Goal: Transaction & Acquisition: Book appointment/travel/reservation

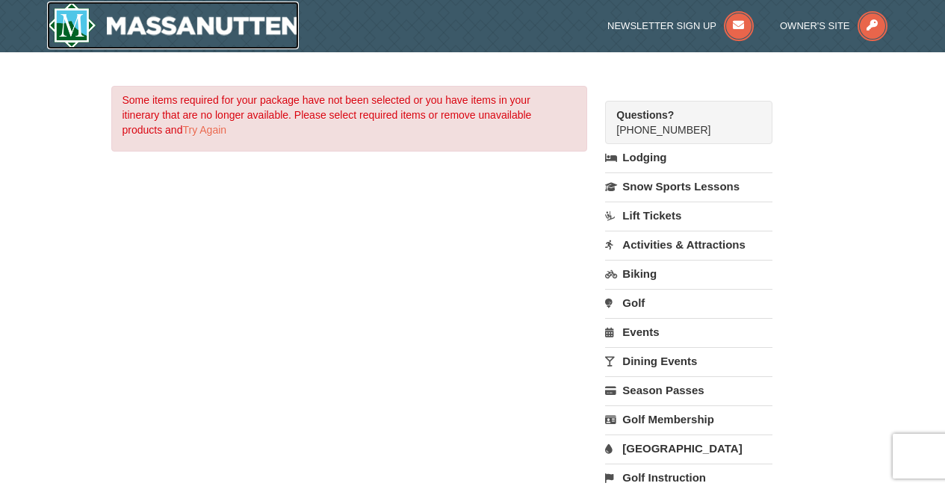
click at [208, 24] on img at bounding box center [173, 25] width 252 height 48
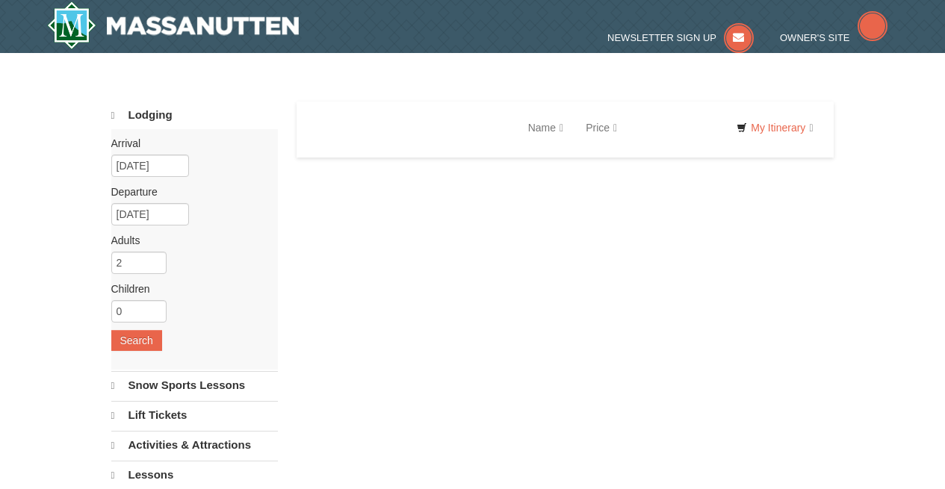
select select "10"
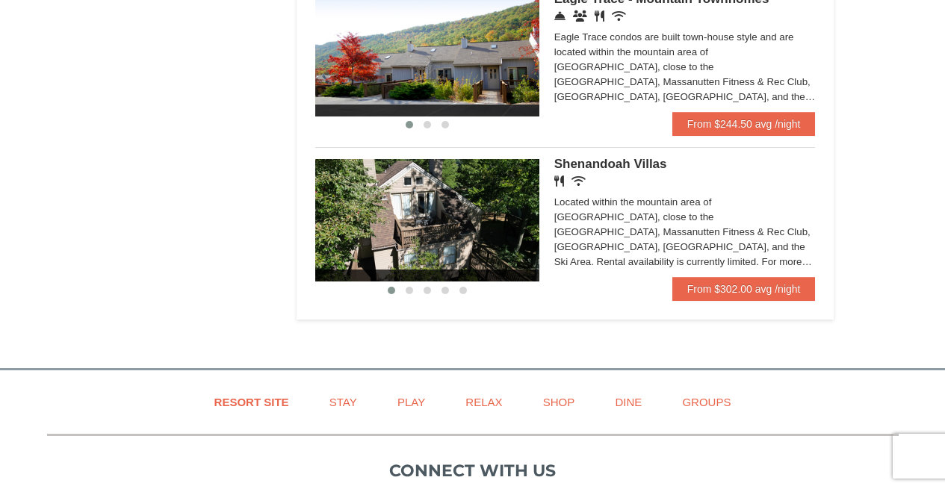
scroll to position [809, 0]
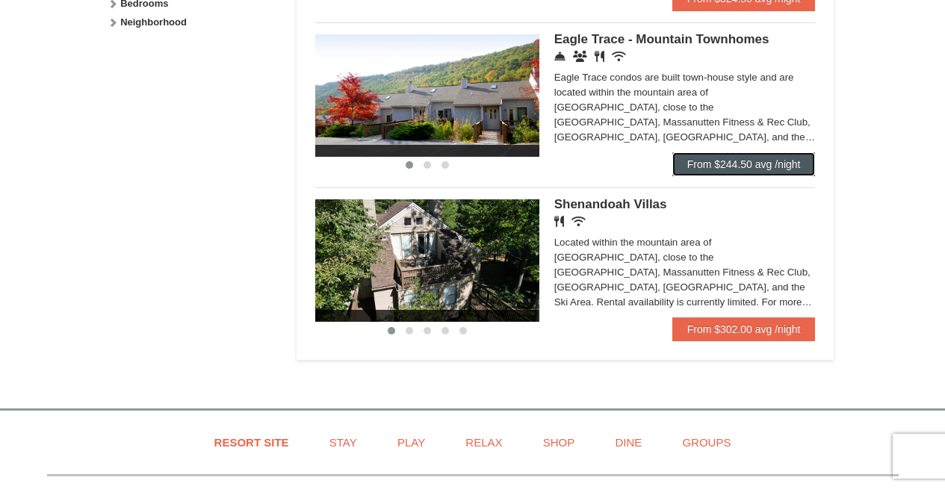
click at [756, 176] on link "From $244.50 avg /night" at bounding box center [743, 164] width 143 height 24
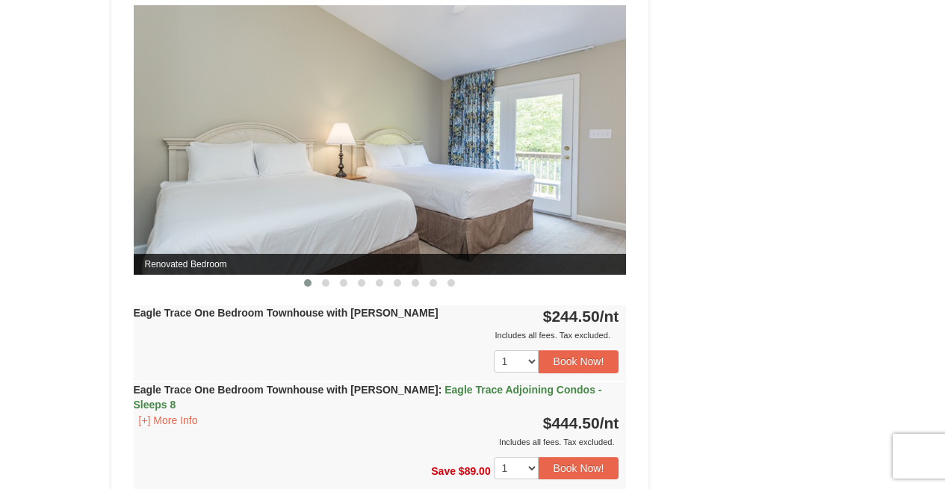
scroll to position [1253, 0]
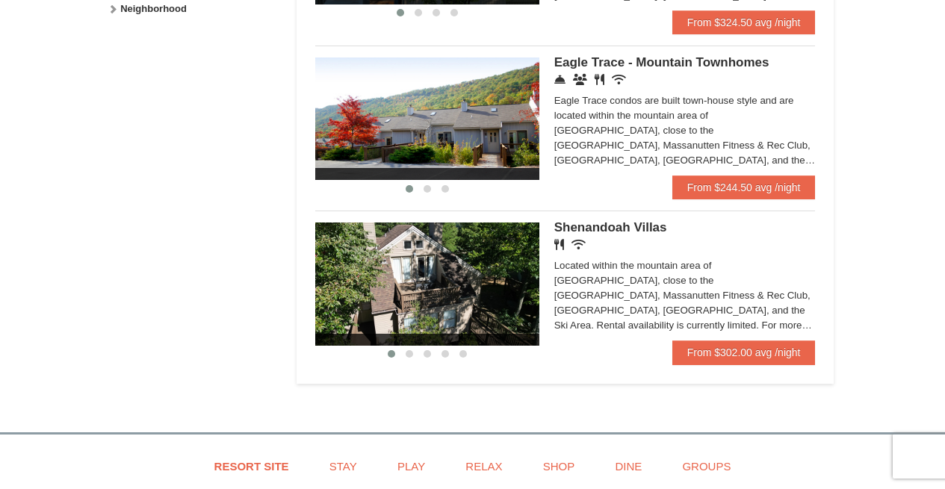
scroll to position [785, 0]
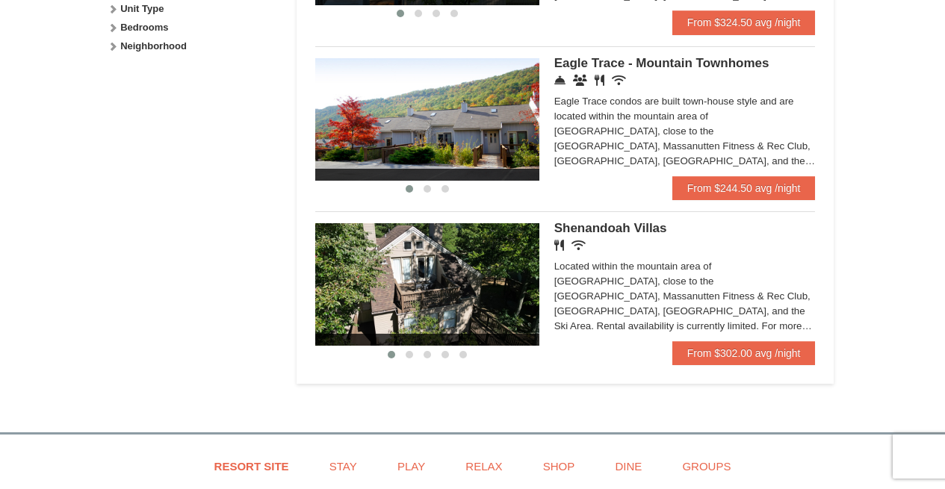
click at [502, 148] on img at bounding box center [427, 119] width 224 height 122
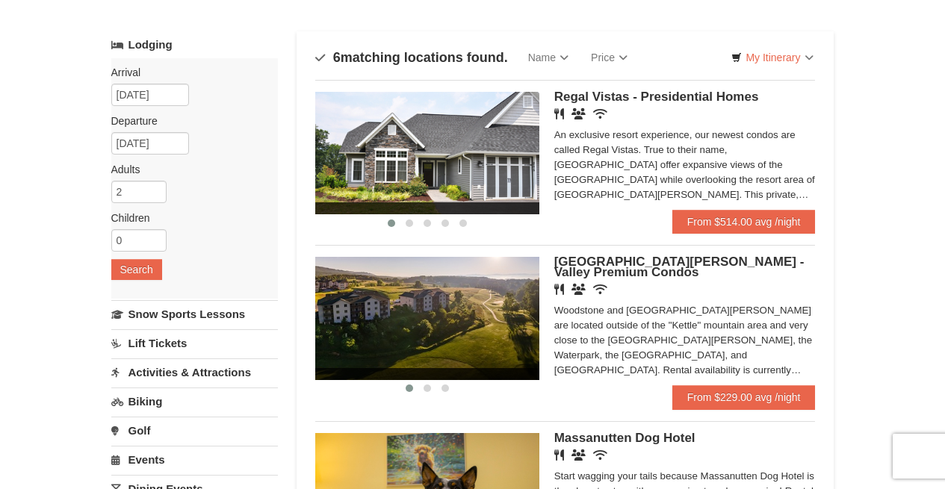
scroll to position [62, 0]
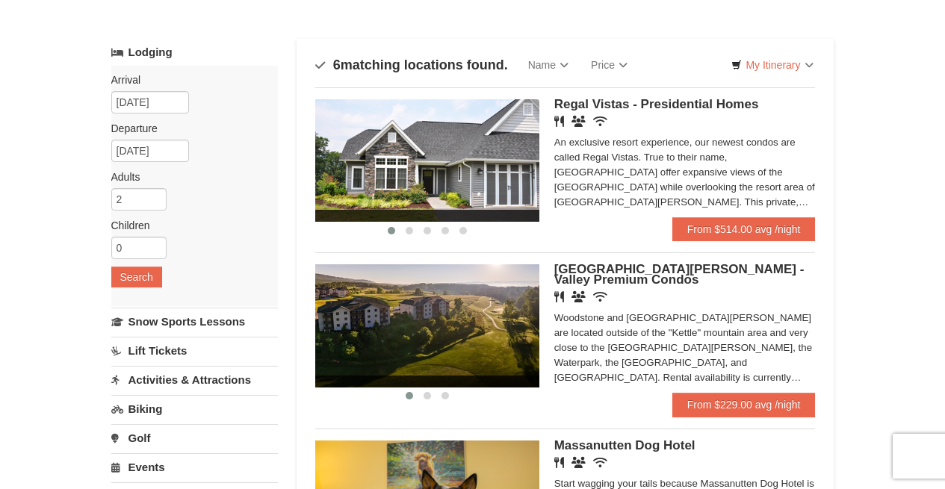
click at [479, 341] on img at bounding box center [427, 325] width 224 height 122
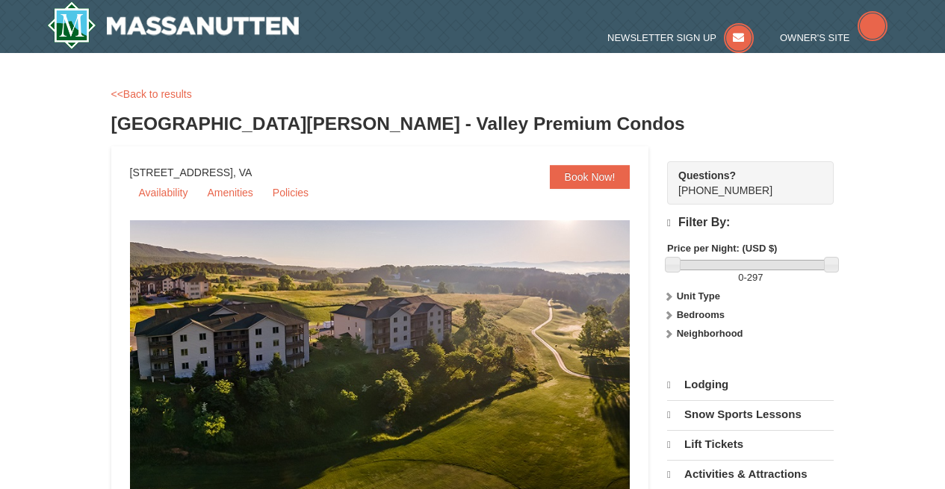
select select "10"
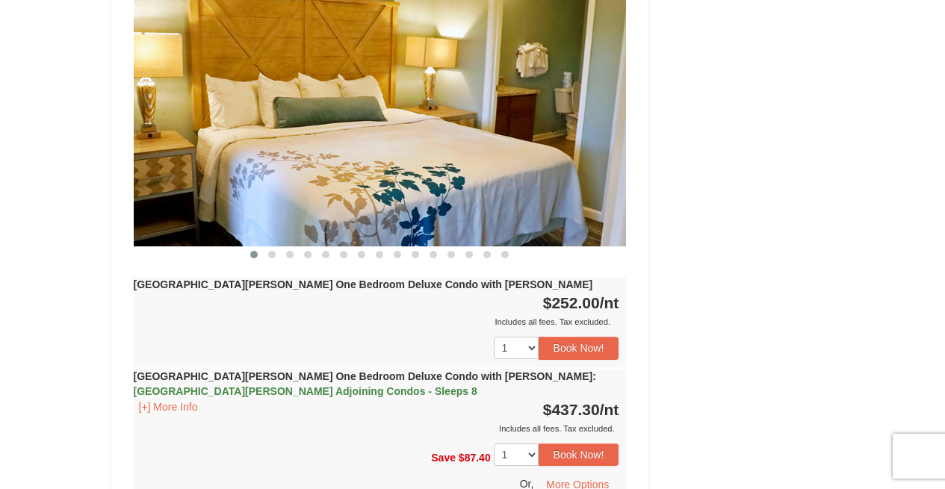
scroll to position [1267, 0]
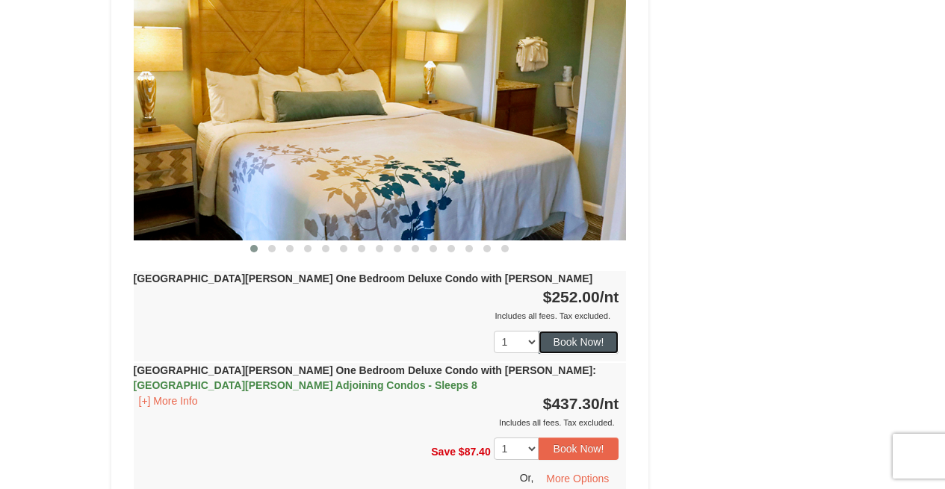
click at [573, 331] on button "Book Now!" at bounding box center [578, 342] width 81 height 22
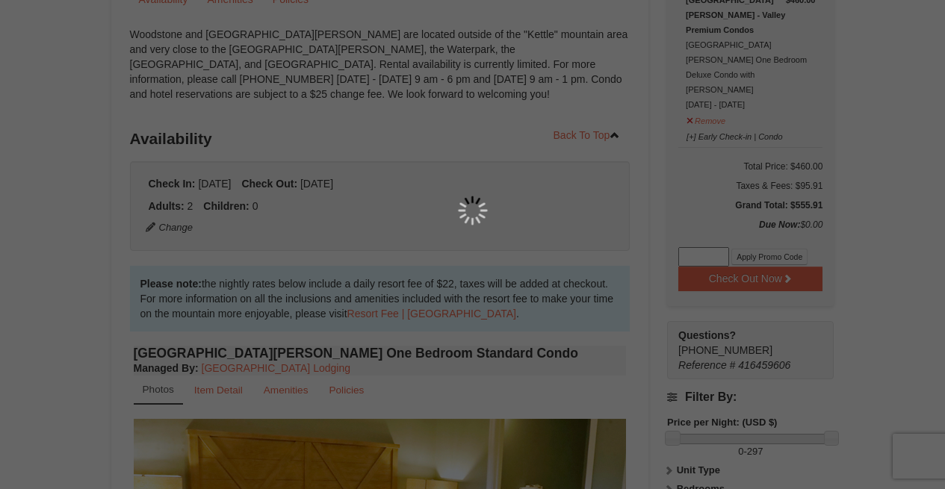
scroll to position [146, 0]
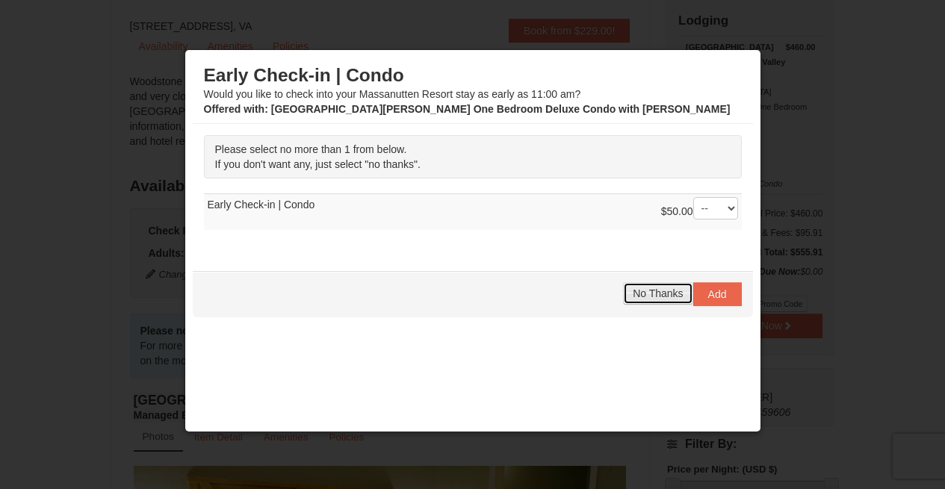
click at [652, 288] on span "No Thanks" at bounding box center [657, 293] width 50 height 12
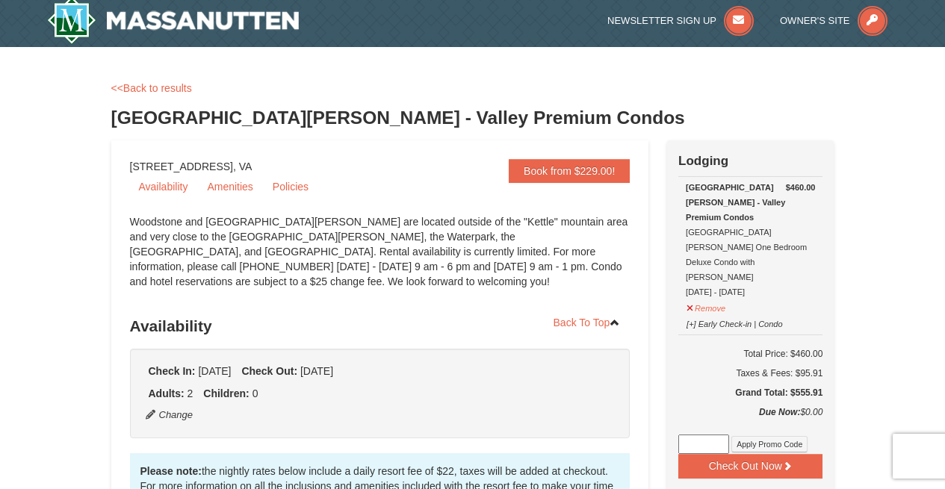
scroll to position [0, 0]
